Goal: Task Accomplishment & Management: Complete application form

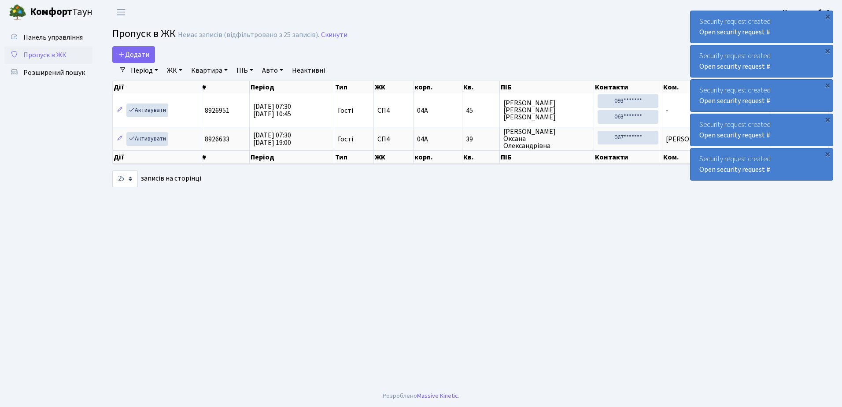
select select "25"
click at [133, 51] on span "Додати" at bounding box center [133, 55] width 31 height 10
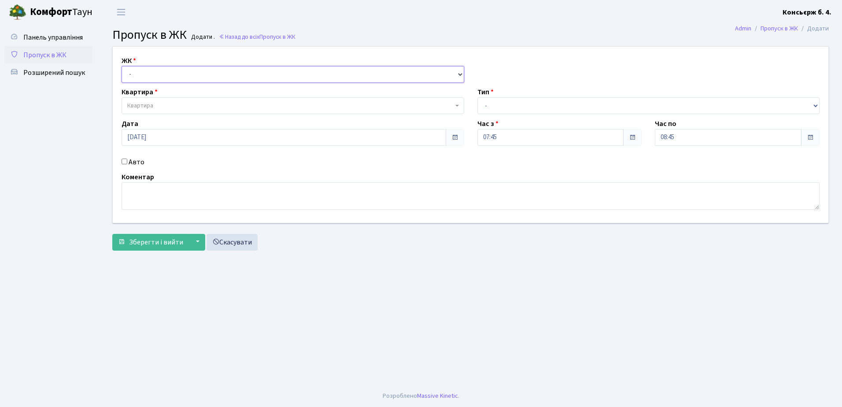
click at [146, 71] on select "- СП4, Столичне шосе, 5" at bounding box center [293, 74] width 343 height 17
select select "325"
click at [122, 66] on select "- СП4, Столичне шосе, 5" at bounding box center [293, 74] width 343 height 17
select select
click at [145, 102] on span "Квартира" at bounding box center [140, 105] width 26 height 9
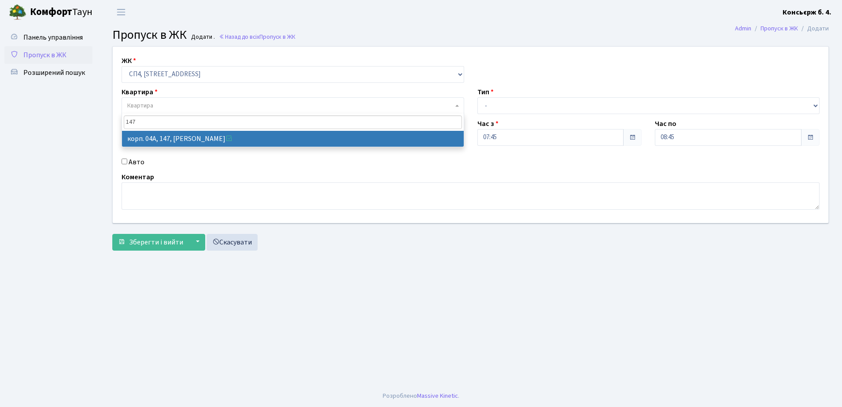
type input "147"
select select "21175"
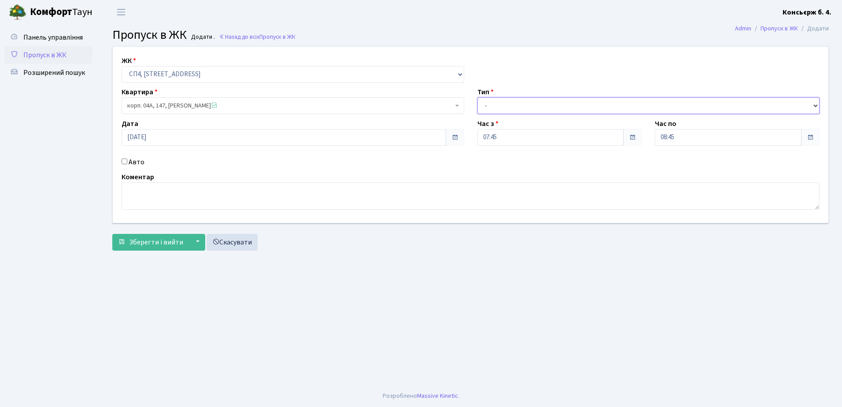
click at [558, 100] on select "- Доставка Таксі Гості Сервіс" at bounding box center [648, 105] width 343 height 17
select select "18"
click at [477, 97] on select "- Доставка Таксі Гості Сервіс" at bounding box center [648, 105] width 343 height 17
click at [292, 196] on textarea at bounding box center [471, 195] width 698 height 27
type textarea "2 чоловіки"
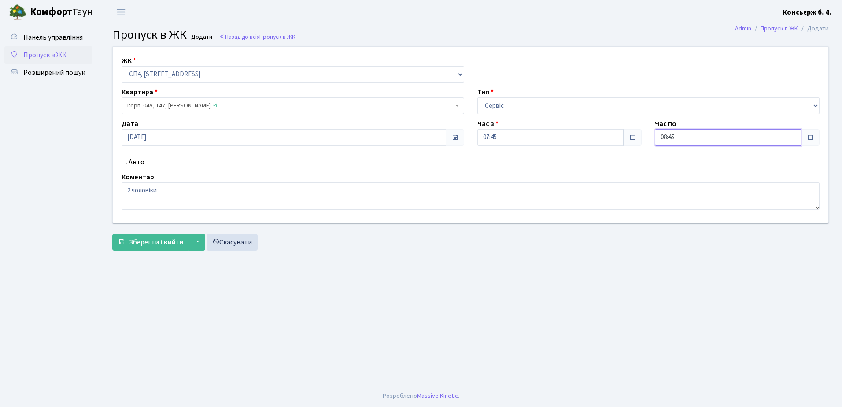
click at [711, 138] on input "08:45" at bounding box center [728, 137] width 147 height 17
click at [680, 169] on icon at bounding box center [680, 168] width 24 height 24
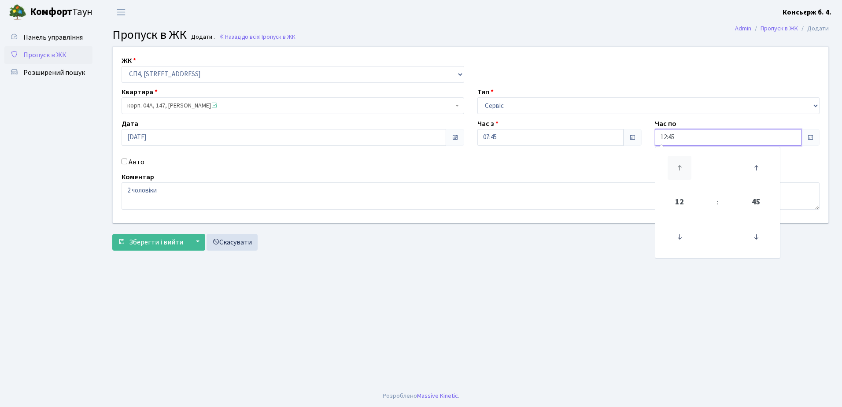
click at [680, 169] on icon at bounding box center [680, 168] width 24 height 24
click at [680, 168] on icon at bounding box center [680, 168] width 24 height 24
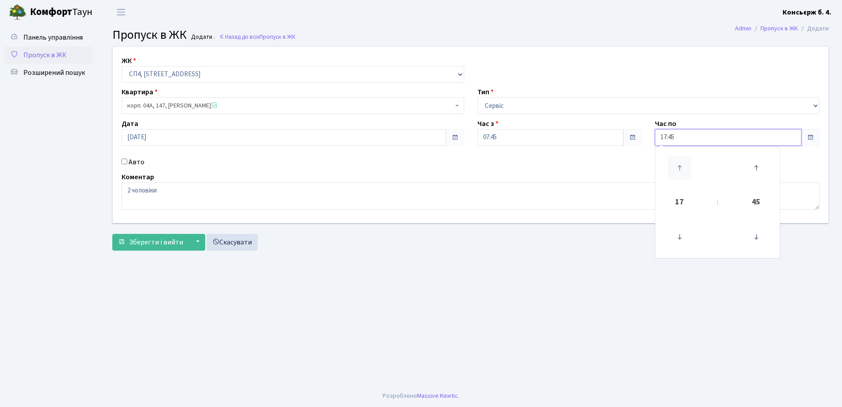
click at [680, 168] on icon at bounding box center [680, 168] width 24 height 24
click at [680, 236] on icon at bounding box center [680, 237] width 24 height 24
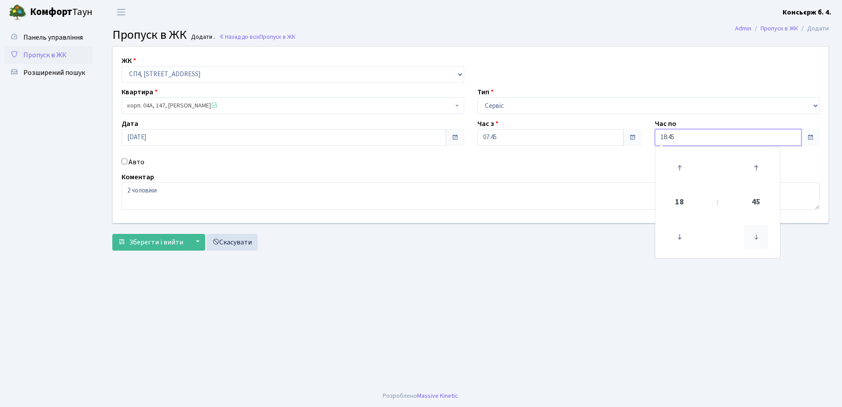
click at [757, 233] on icon at bounding box center [756, 237] width 24 height 24
type input "18:30"
click at [150, 241] on span "Зберегти і вийти" at bounding box center [156, 242] width 54 height 10
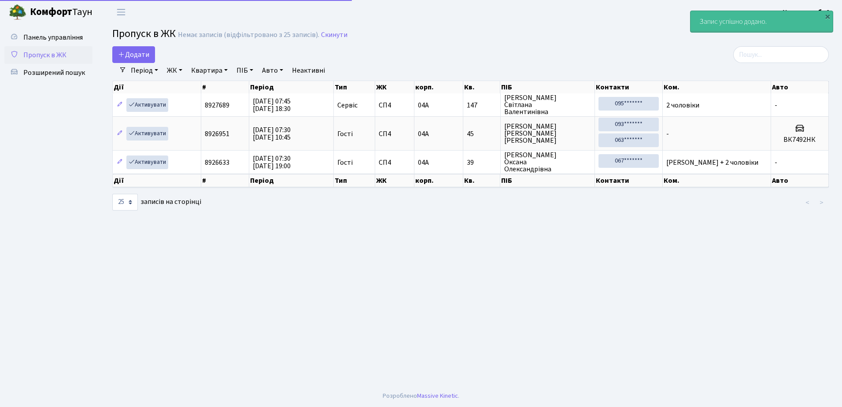
select select "25"
